Goal: Information Seeking & Learning: Learn about a topic

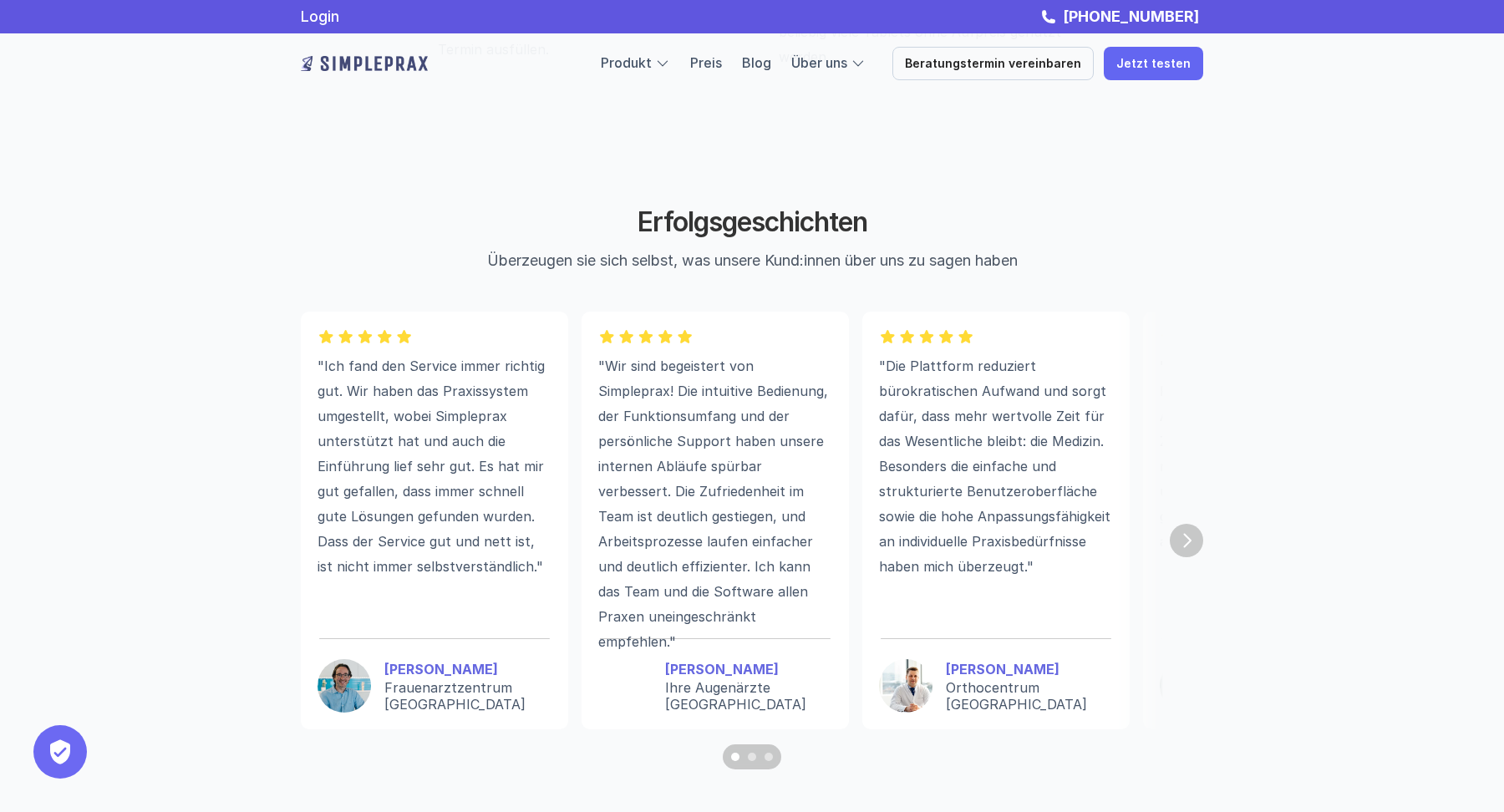
scroll to position [4411, 0]
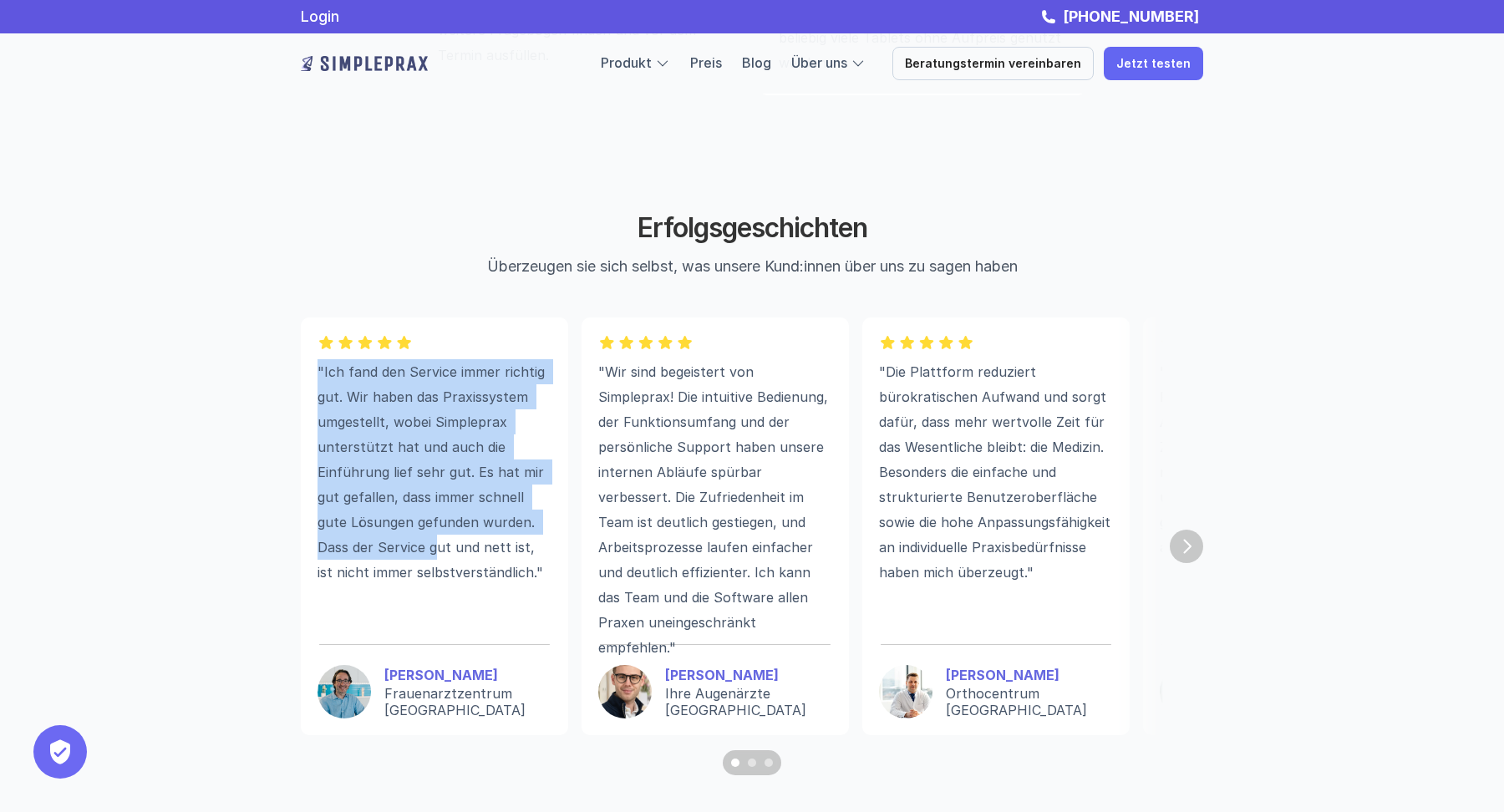
drag, startPoint x: 312, startPoint y: 384, endPoint x: 438, endPoint y: 545, distance: 204.4
click at [438, 545] on div ""Ich fand den Service immer richtig gut. Wir haben das Praxissystem umgestellt,…" at bounding box center [435, 526] width 268 height 418
click at [438, 545] on p ""Ich fand den Service immer richtig gut. Wir haben das Praxissystem umgestellt,…" at bounding box center [435, 472] width 234 height 226
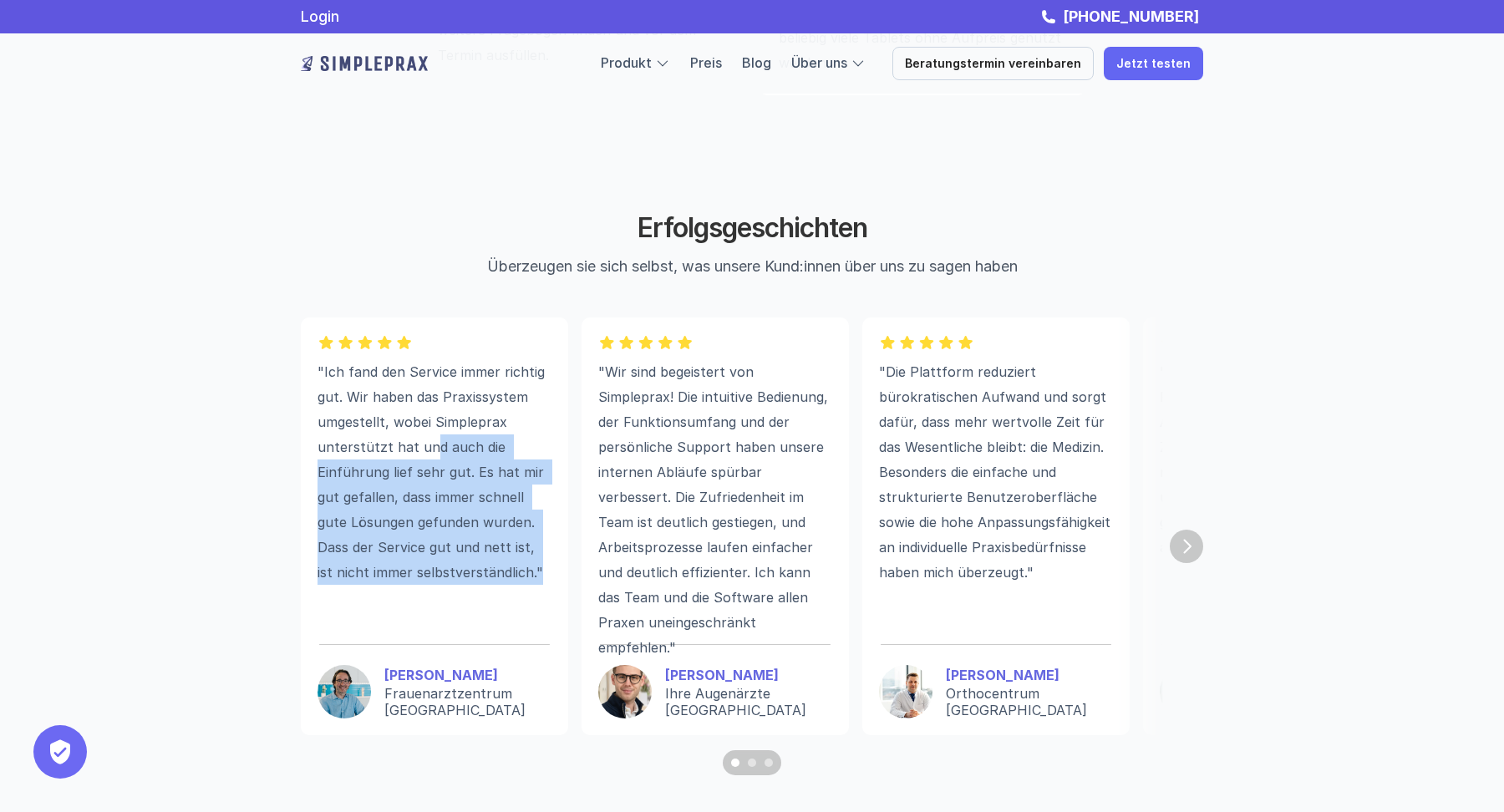
drag, startPoint x: 517, startPoint y: 596, endPoint x: 406, endPoint y: 416, distance: 211.5
click at [406, 416] on div ""Ich fand den Service immer richtig gut. Wir haben das Praxissystem umgestellt,…" at bounding box center [435, 491] width 234 height 265
click at [406, 416] on p ""Ich fand den Service immer richtig gut. Wir haben das Praxissystem umgestellt,…" at bounding box center [435, 472] width 234 height 226
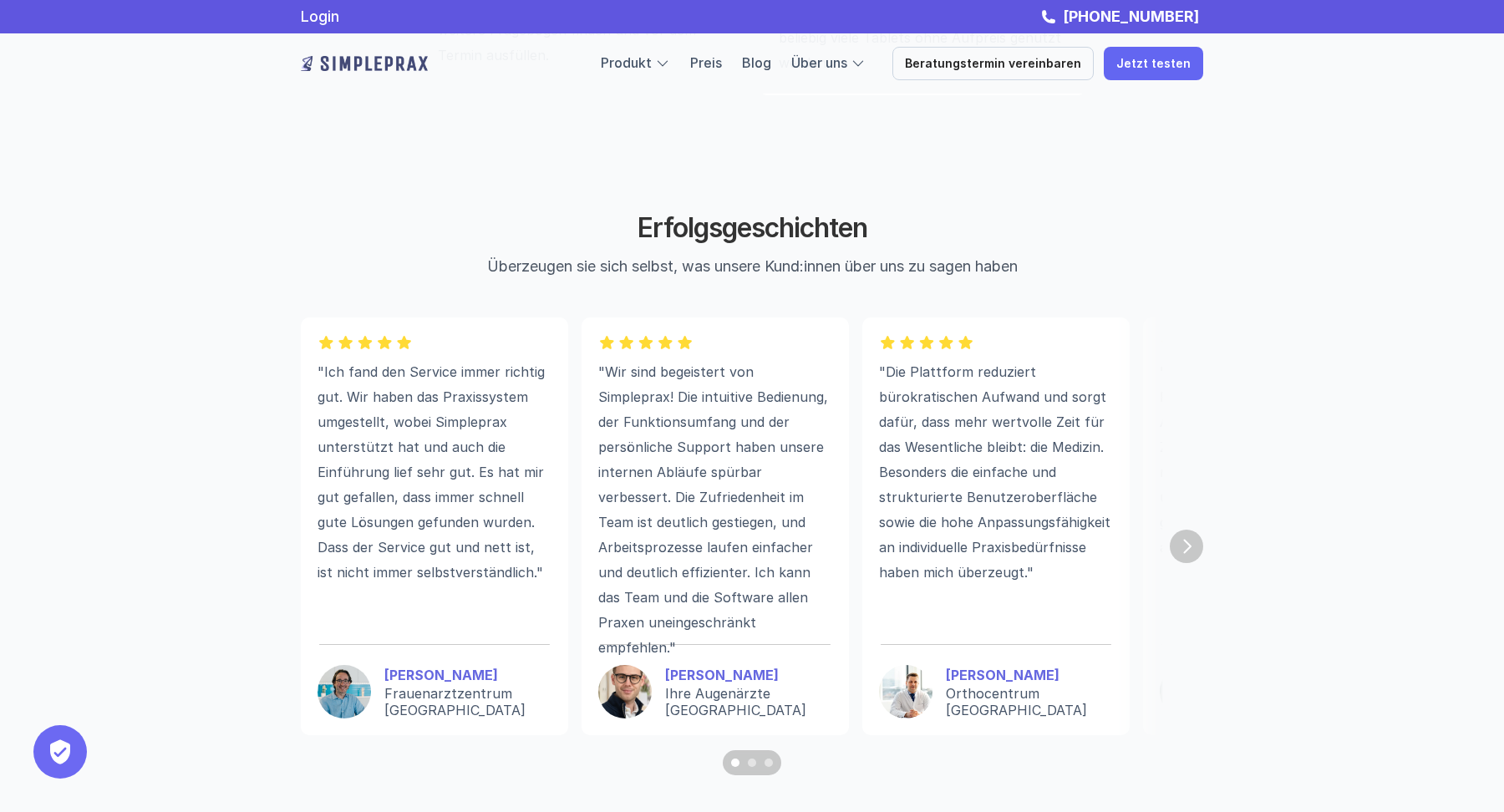
drag, startPoint x: 386, startPoint y: 407, endPoint x: 513, endPoint y: 674, distance: 295.7
click at [418, 477] on p ""Ich fand den Service immer richtig gut. Wir haben das Praxissystem umgestellt,…" at bounding box center [435, 472] width 234 height 226
click at [362, 495] on p ""Ich fand den Service immer richtig gut. Wir haben das Praxissystem umgestellt,…" at bounding box center [435, 472] width 234 height 226
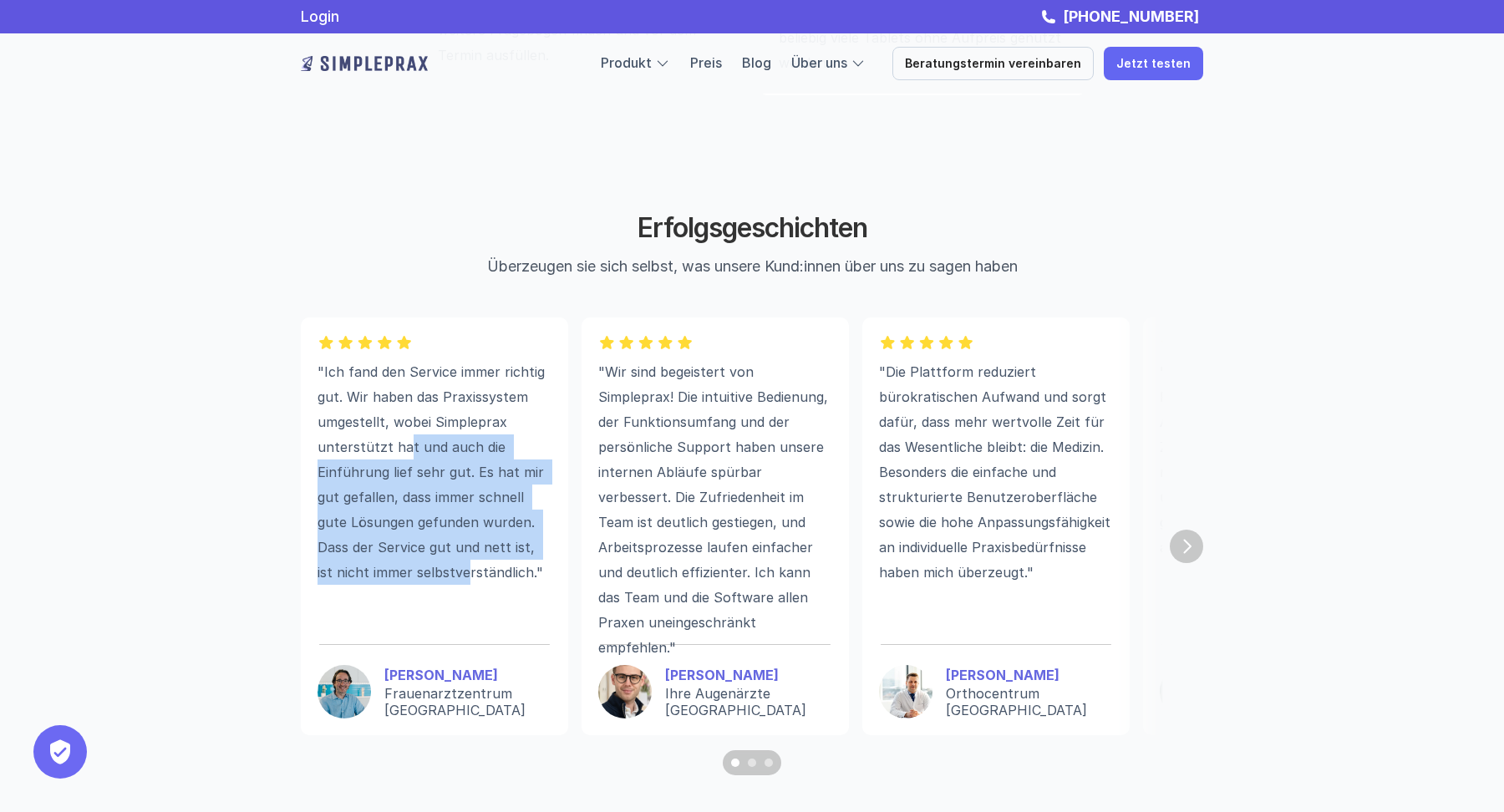
drag, startPoint x: 402, startPoint y: 451, endPoint x: 457, endPoint y: 587, distance: 146.7
click at [457, 585] on p ""Ich fand den Service immer richtig gut. Wir haben das Praxissystem umgestellt,…" at bounding box center [435, 472] width 234 height 226
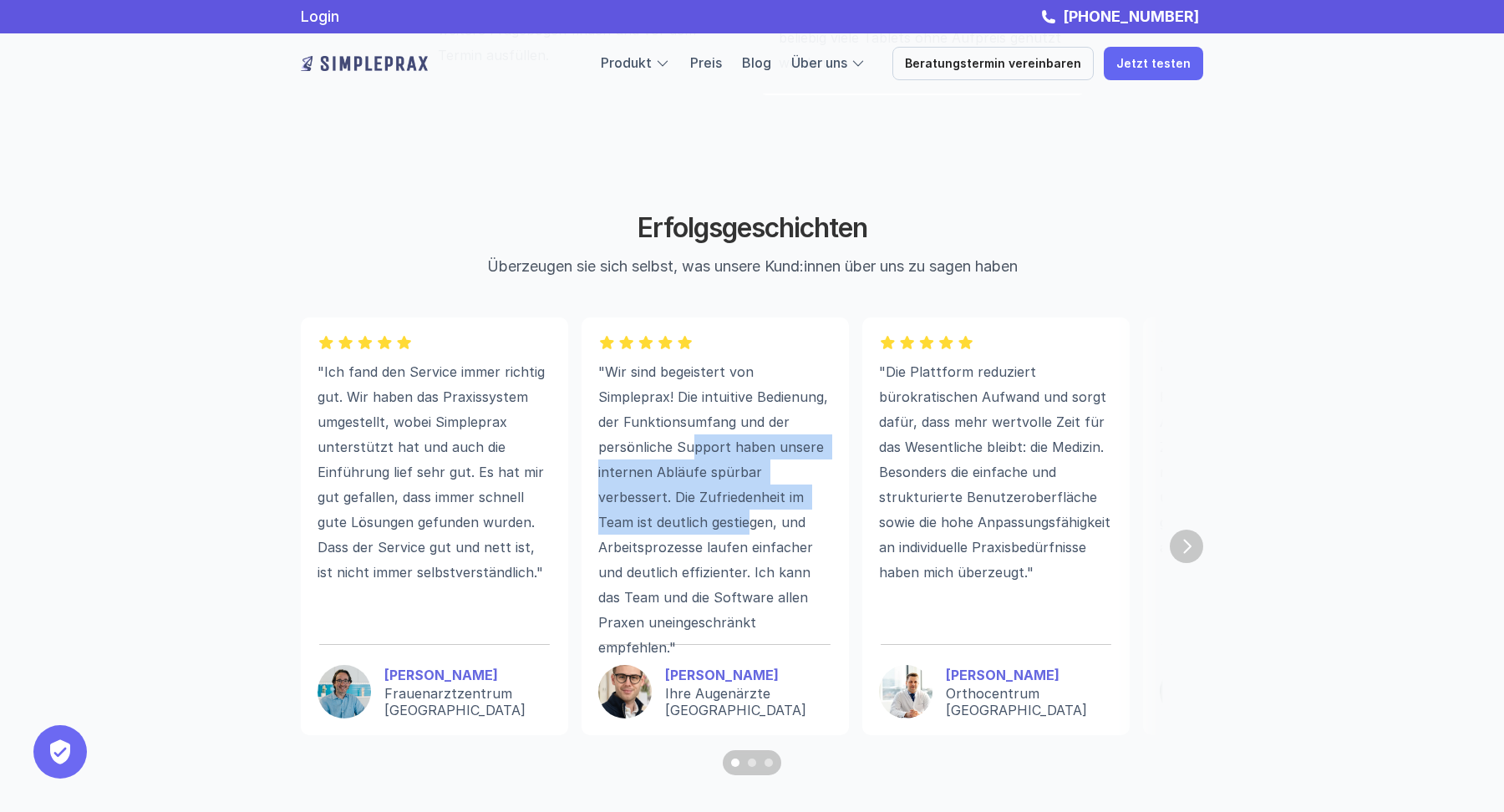
drag, startPoint x: 693, startPoint y: 448, endPoint x: 699, endPoint y: 566, distance: 118.2
click at [695, 554] on p ""Wir sind begeistert von Simpleprax! Die intuitive Bedienung, der Funktionsumfa…" at bounding box center [715, 510] width 234 height 301
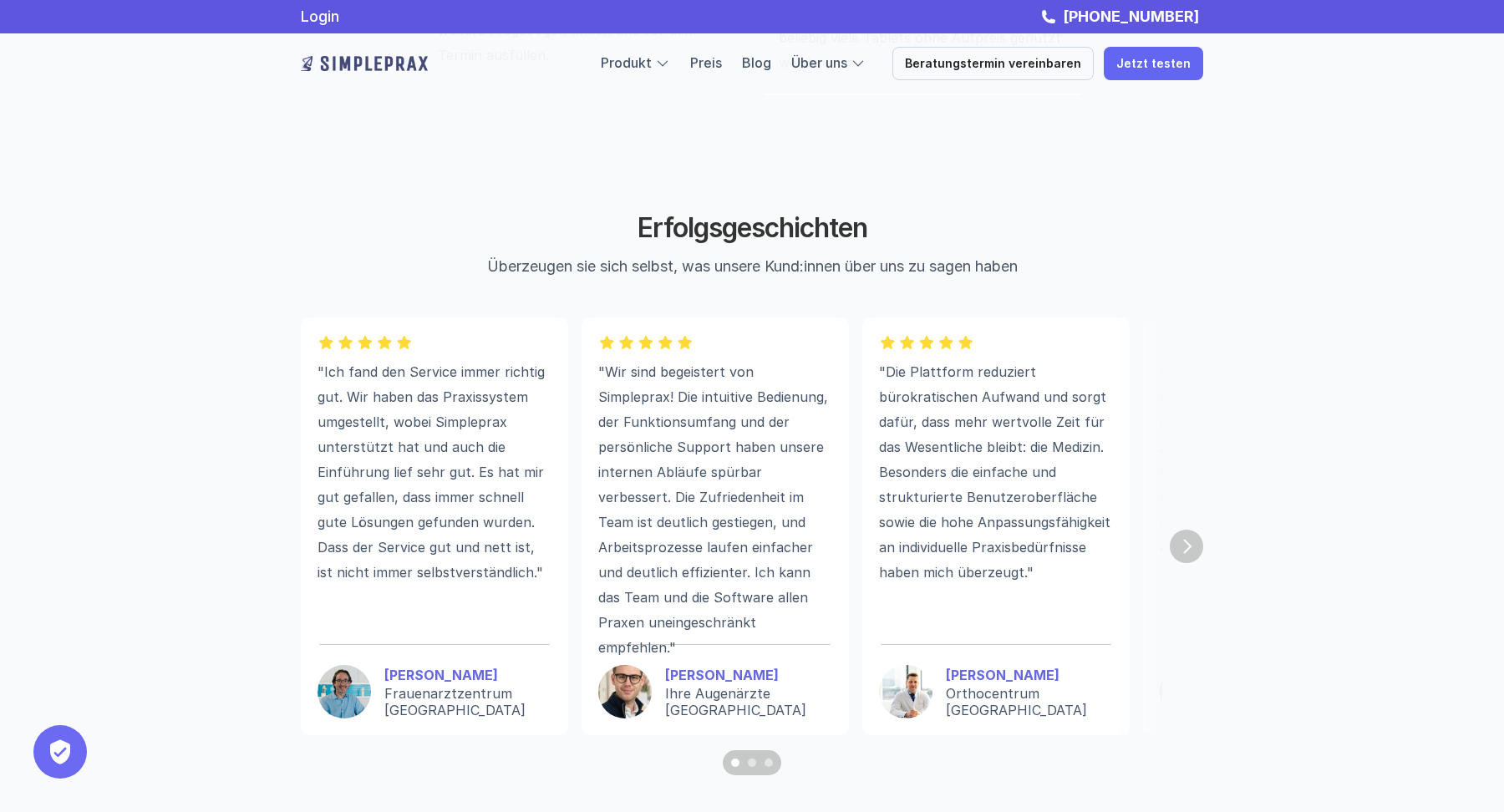
click at [699, 566] on p ""Wir sind begeistert von Simpleprax! Die intuitive Bedienung, der Funktionsumfa…" at bounding box center [715, 510] width 234 height 301
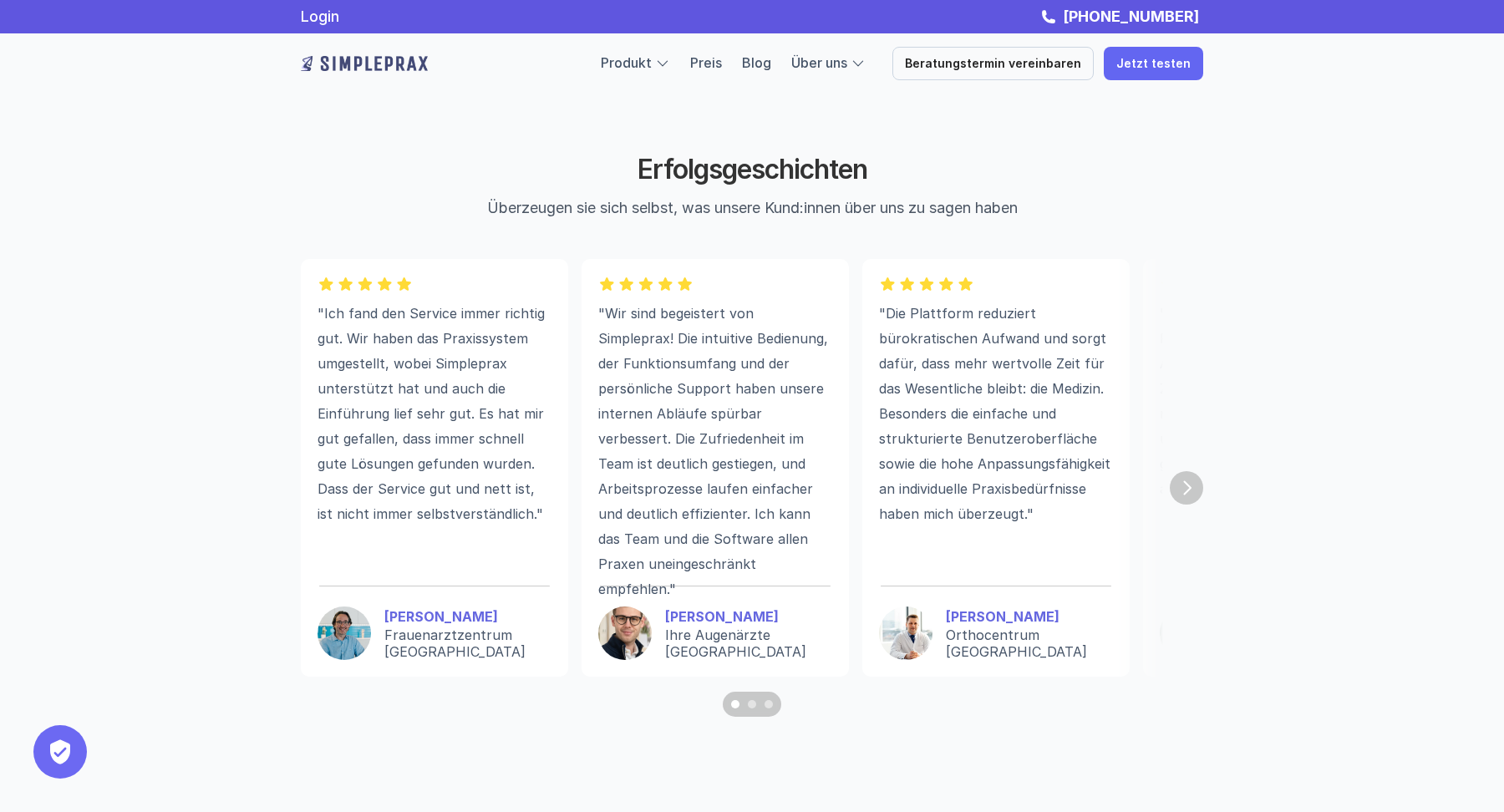
scroll to position [4473, 0]
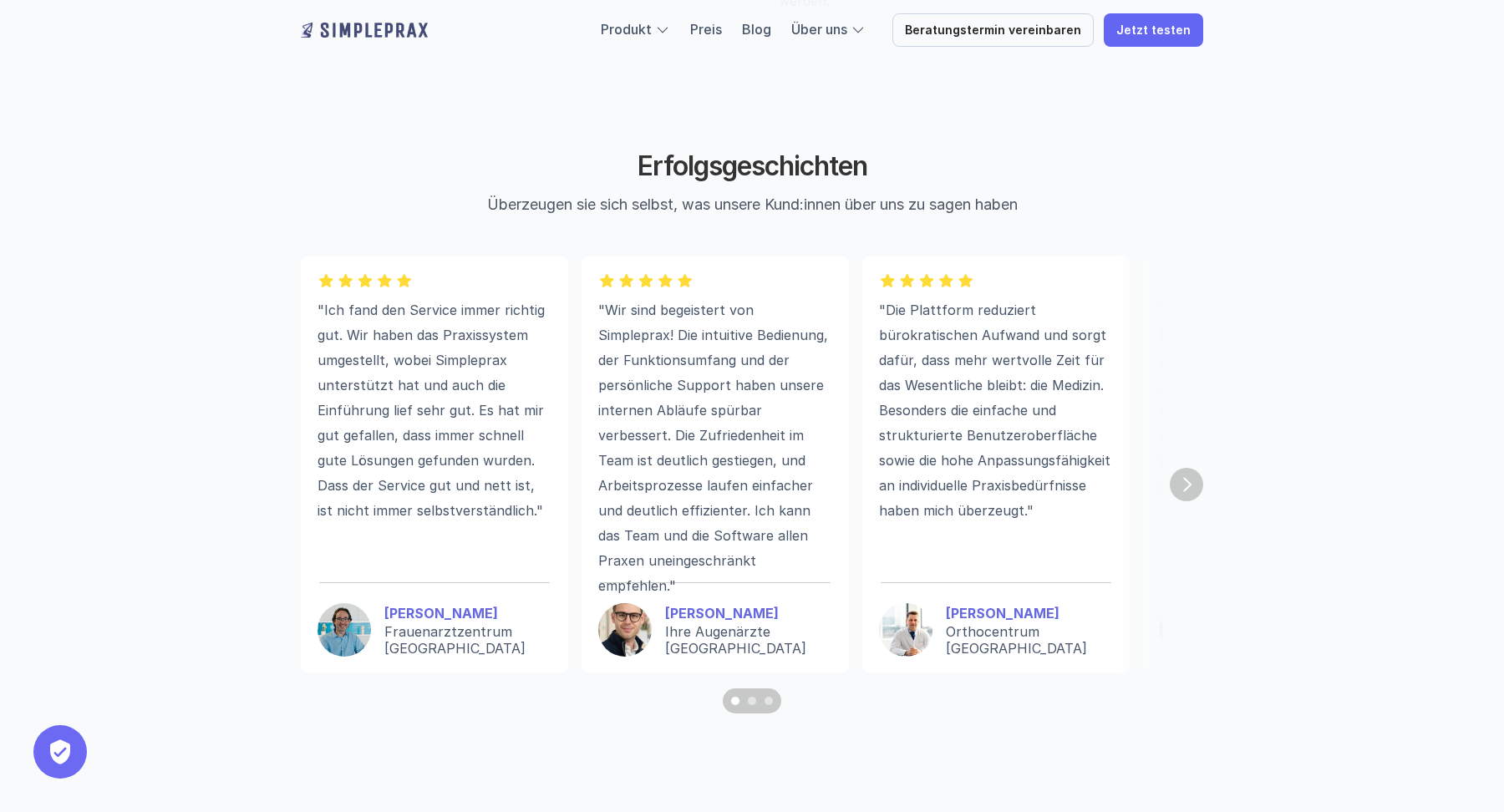
click at [1192, 489] on img "Next" at bounding box center [1187, 484] width 33 height 33
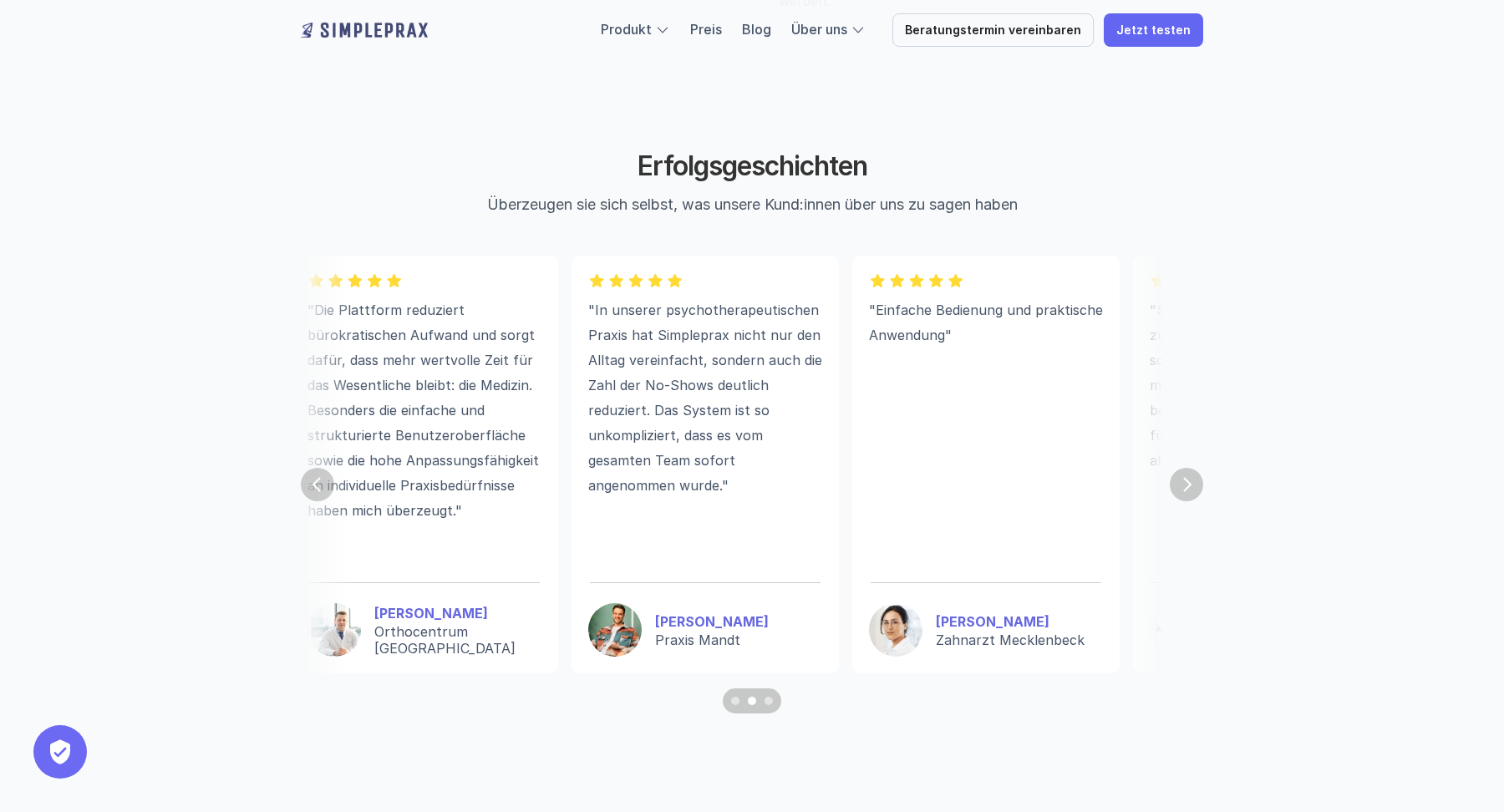
scroll to position [0, 686]
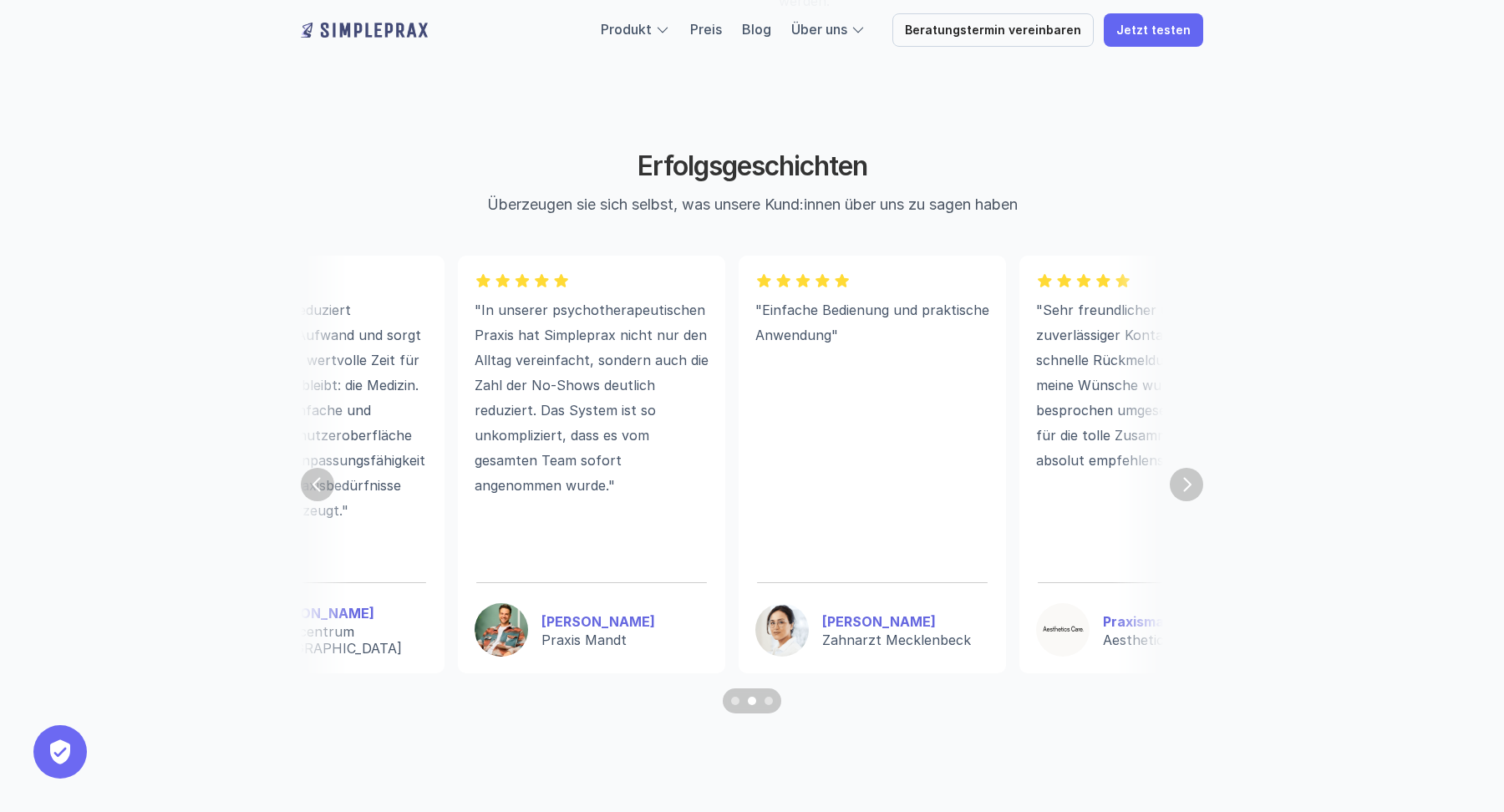
click at [1192, 489] on img "Next" at bounding box center [1187, 484] width 33 height 33
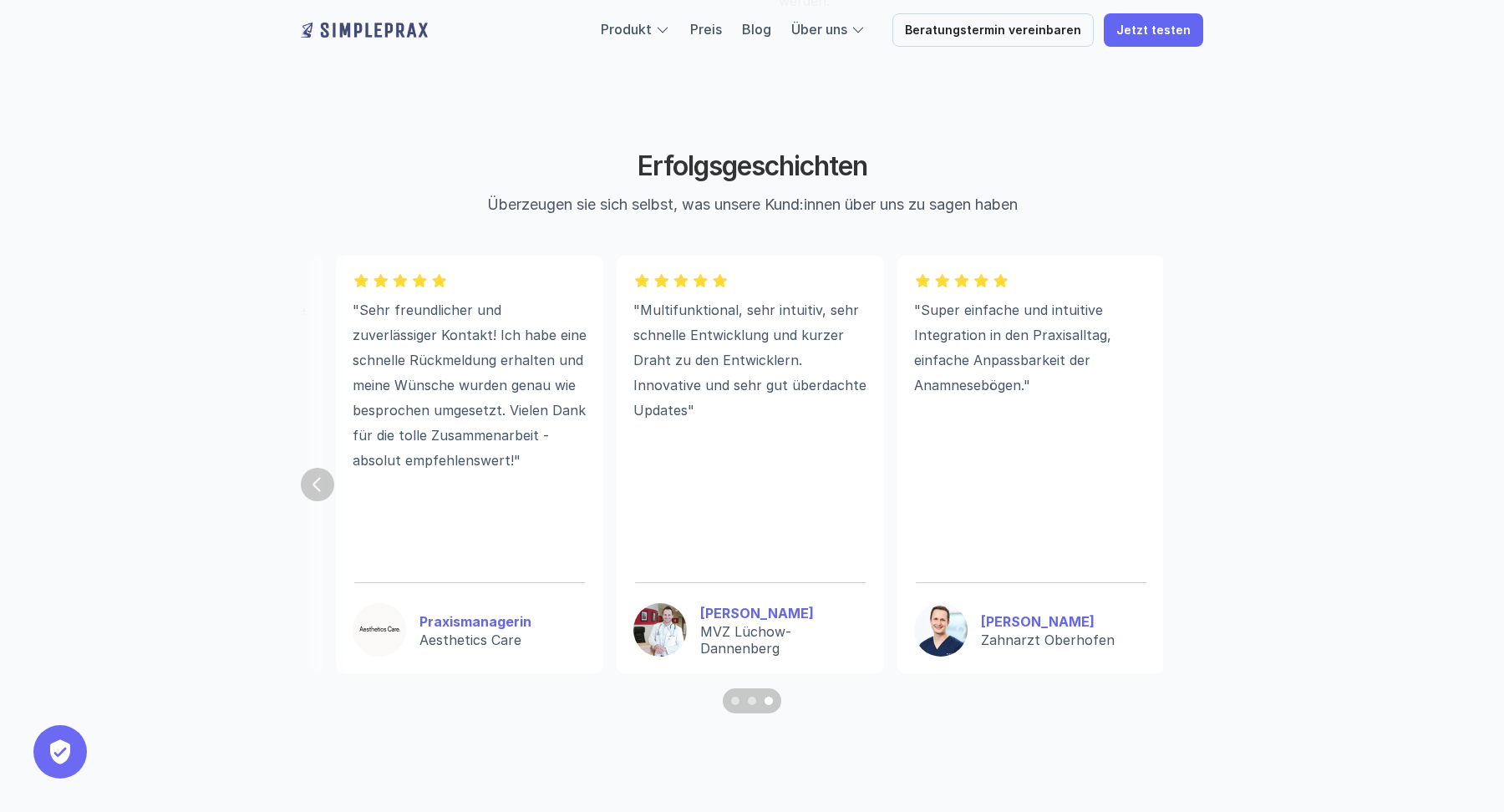
scroll to position [0, 1370]
drag, startPoint x: 1013, startPoint y: 361, endPoint x: 1013, endPoint y: 401, distance: 40.0
click at [1013, 398] on p ""Super einfache und intuitive Integration in den Praxisalltag, einfache Anpassb…" at bounding box center [1030, 347] width 234 height 101
click at [309, 486] on img "Previous" at bounding box center [317, 484] width 30 height 30
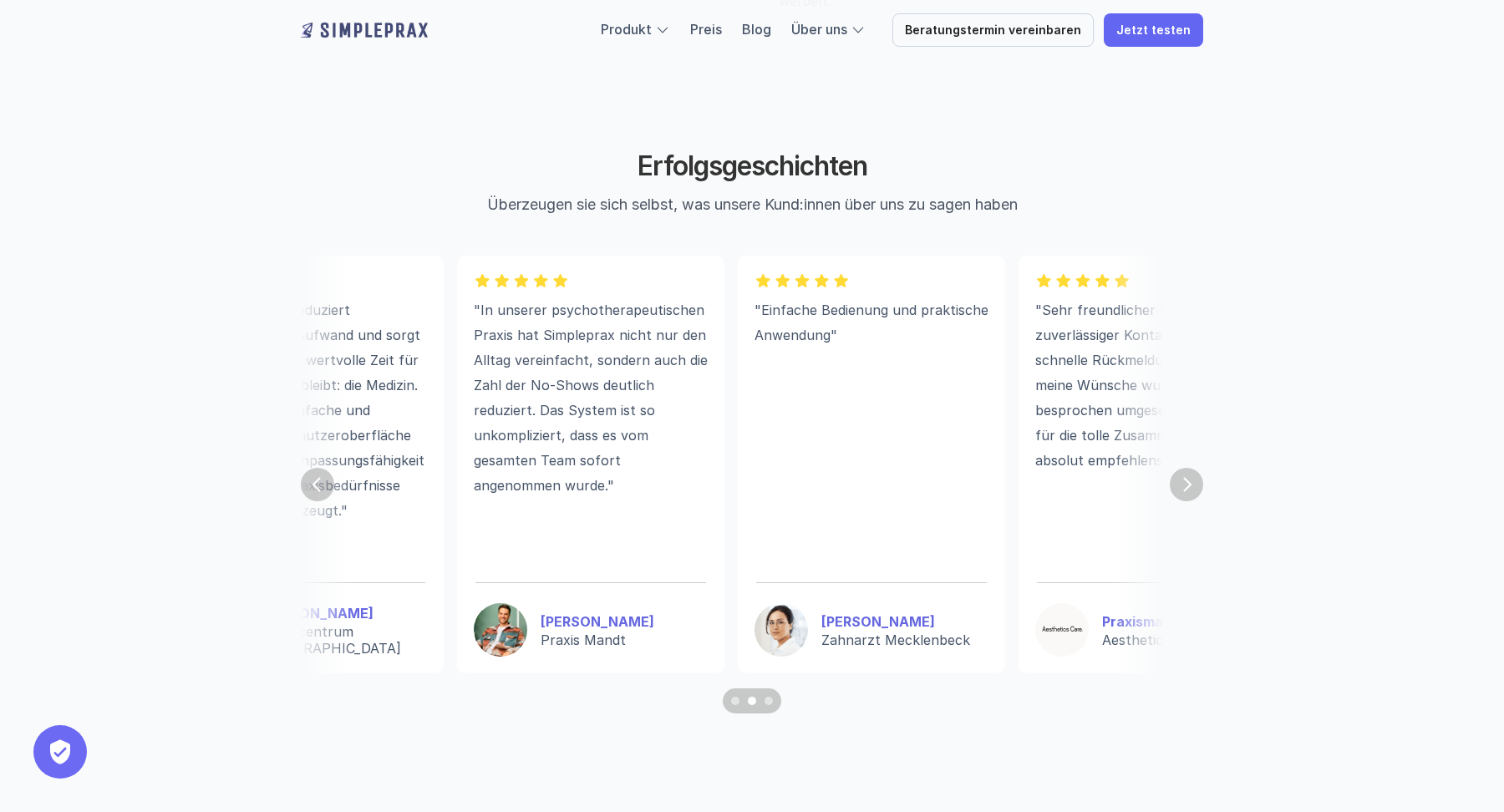
scroll to position [0, 686]
click at [1183, 480] on img "Next" at bounding box center [1187, 484] width 33 height 33
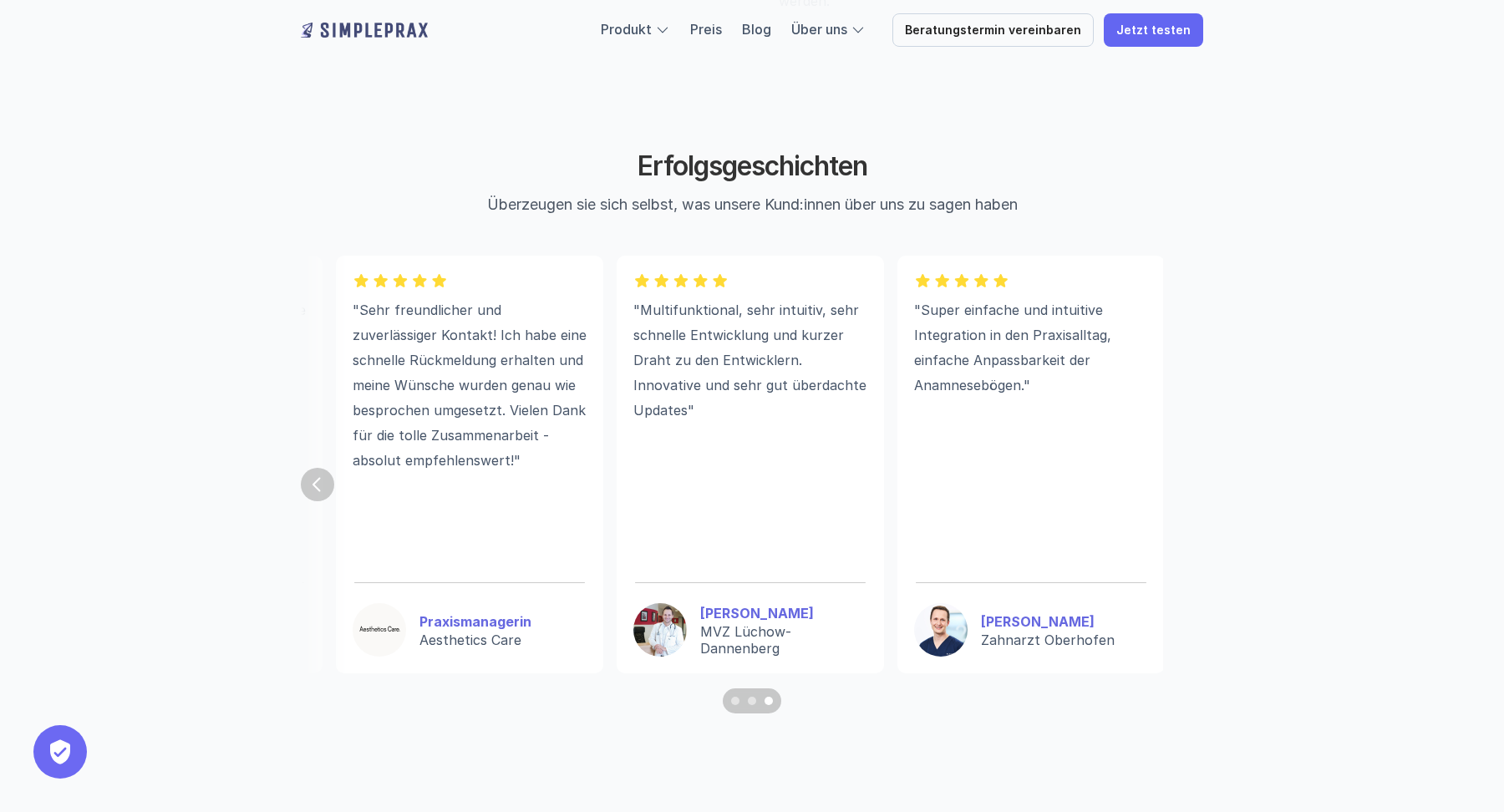
scroll to position [0, 1370]
